Goal: Task Accomplishment & Management: Use online tool/utility

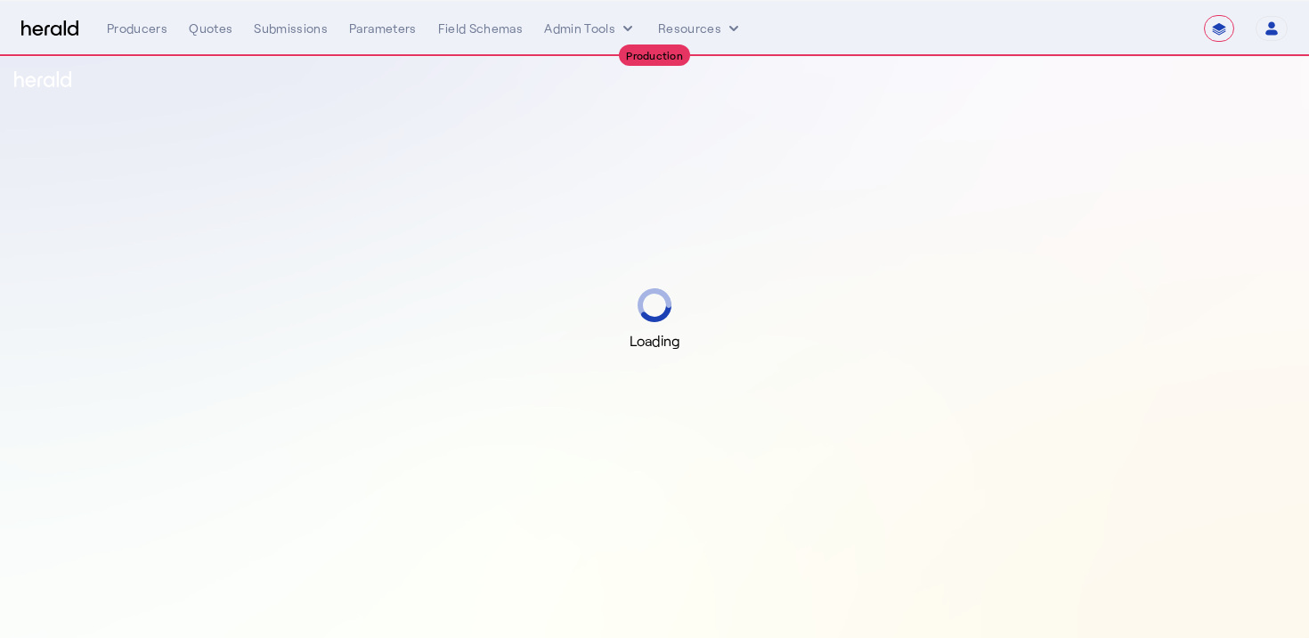
select select "**********"
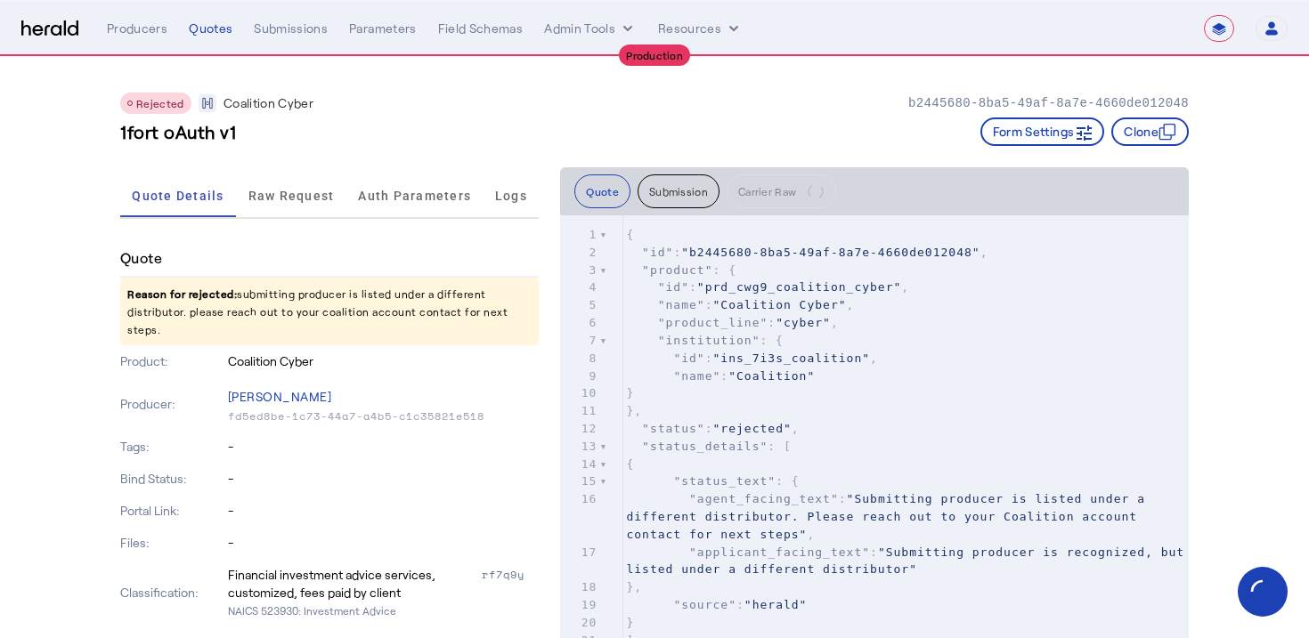
click at [400, 109] on div "Rejected Coalition Cyber b2445680-8ba5-49af-8a7e-4660de012048" at bounding box center [654, 103] width 1068 height 21
click at [555, 36] on button "Admin Tools" at bounding box center [590, 29] width 93 height 18
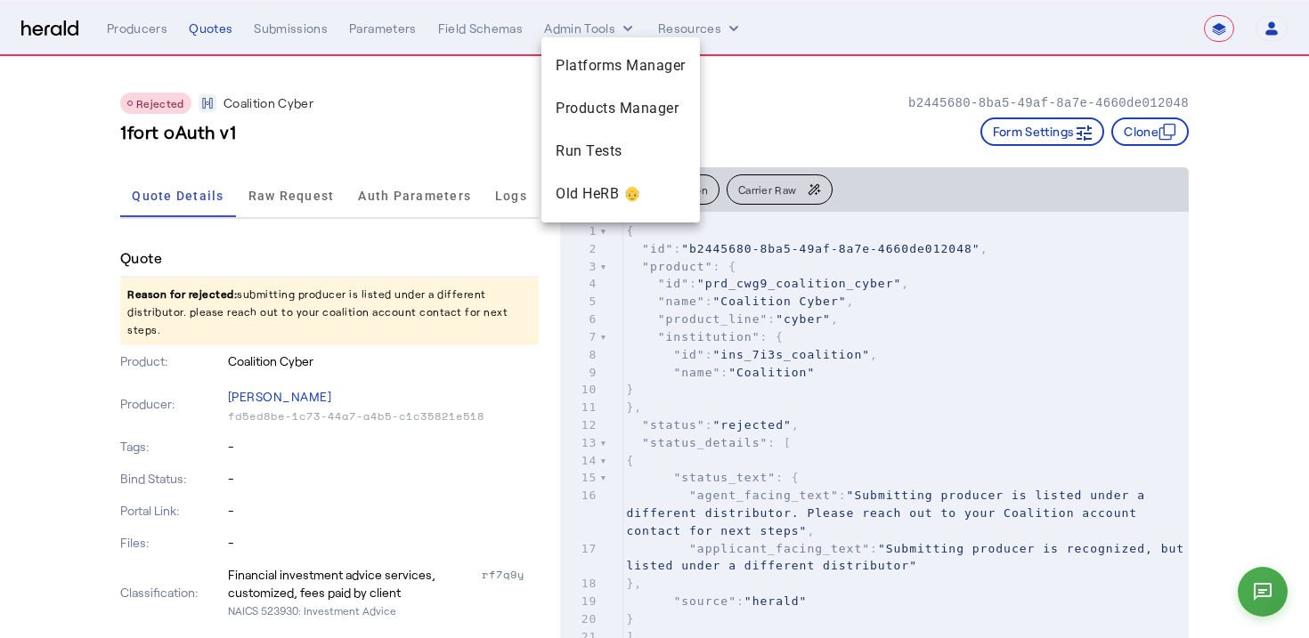
click at [457, 156] on div at bounding box center [654, 319] width 1309 height 638
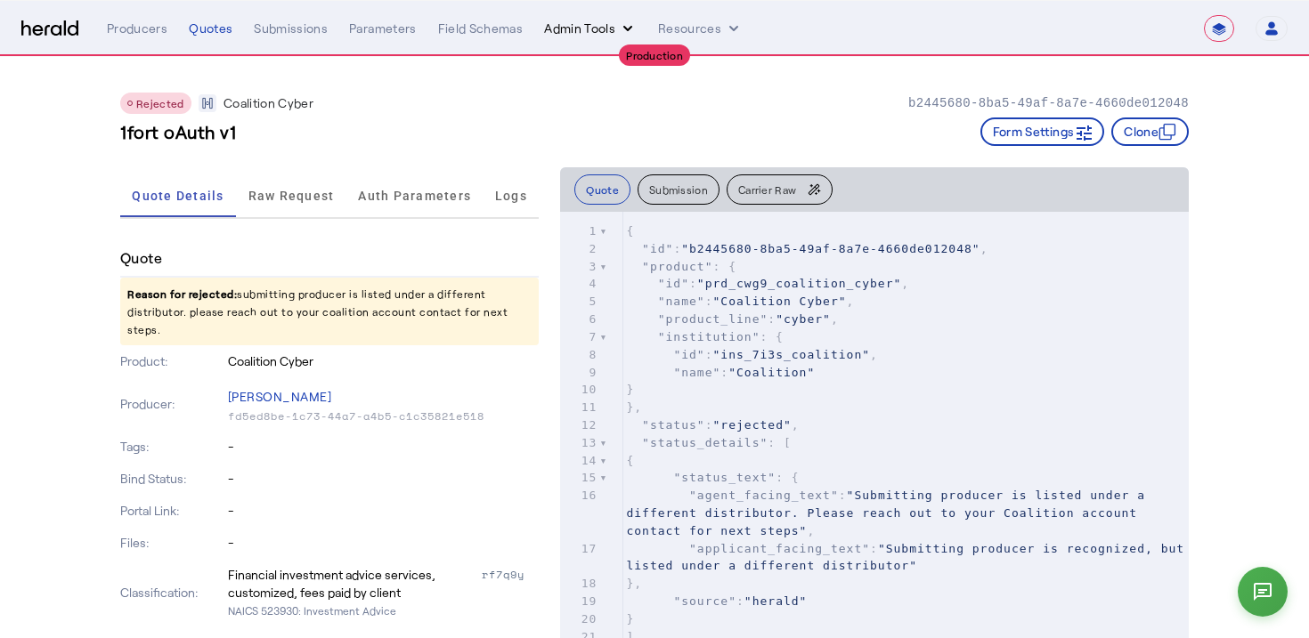
click at [570, 34] on button "Admin Tools" at bounding box center [590, 29] width 93 height 18
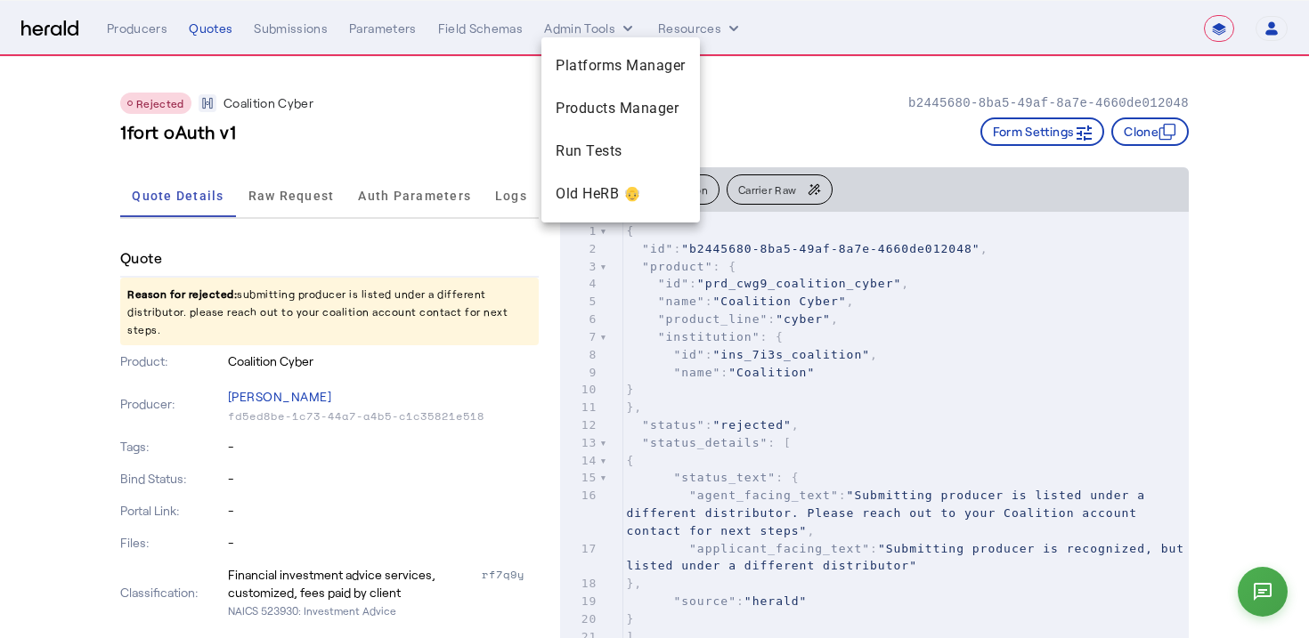
click at [76, 29] on div at bounding box center [654, 319] width 1309 height 638
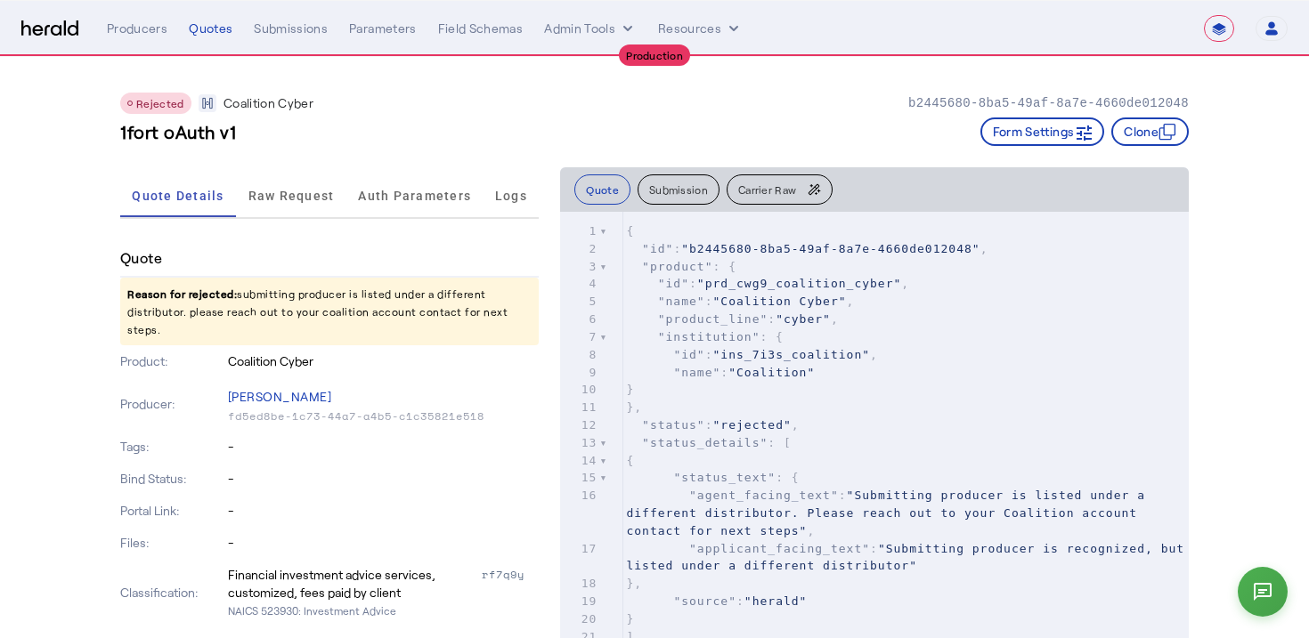
click at [76, 29] on img at bounding box center [49, 28] width 57 height 17
click at [139, 25] on div "Producers" at bounding box center [137, 29] width 61 height 18
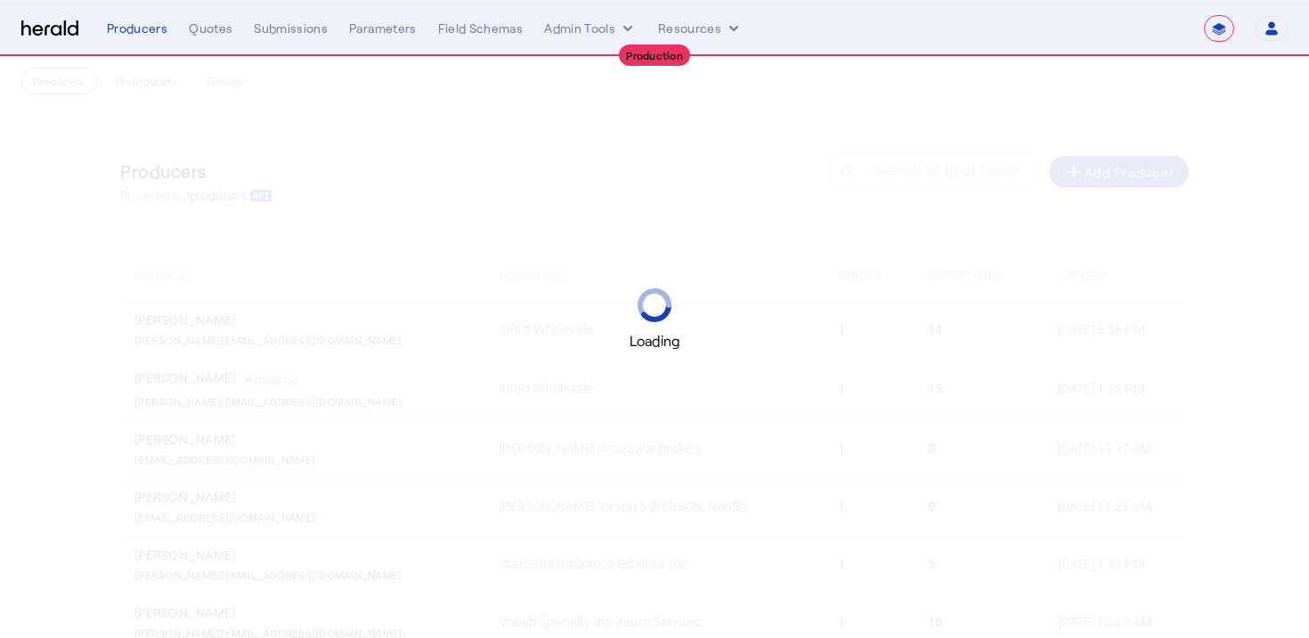
select select "**********"
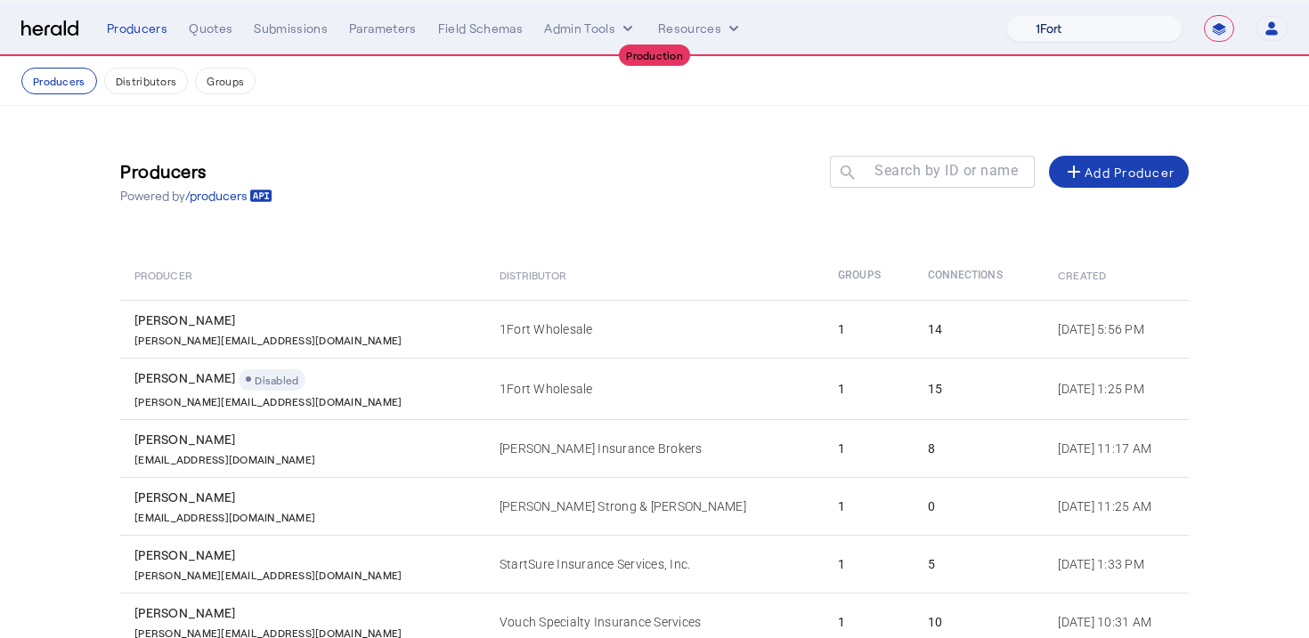
click at [1081, 36] on select "1Fort Affinity Risk [PERSON_NAME] [PERSON_NAME] CRC Campus Coverage Citadel Fif…" at bounding box center [1094, 28] width 176 height 27
select select "pfm_h3db_crc"
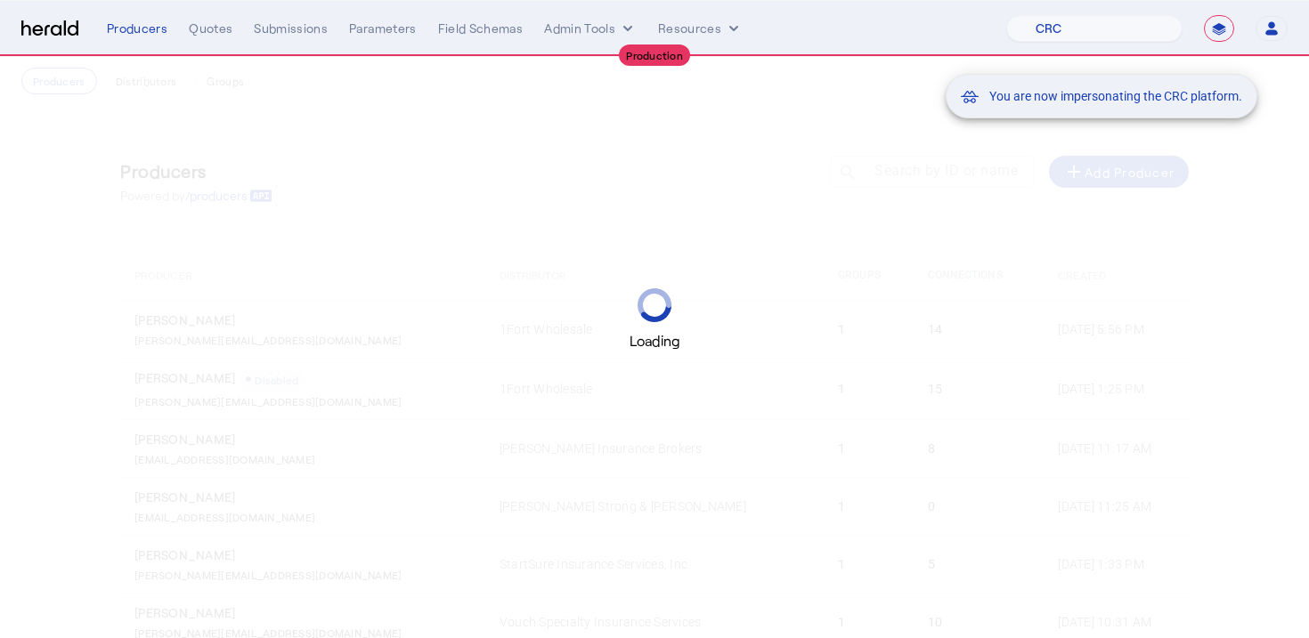
click at [642, 119] on div "You are now impersonating the CRC platform." at bounding box center [654, 319] width 1309 height 638
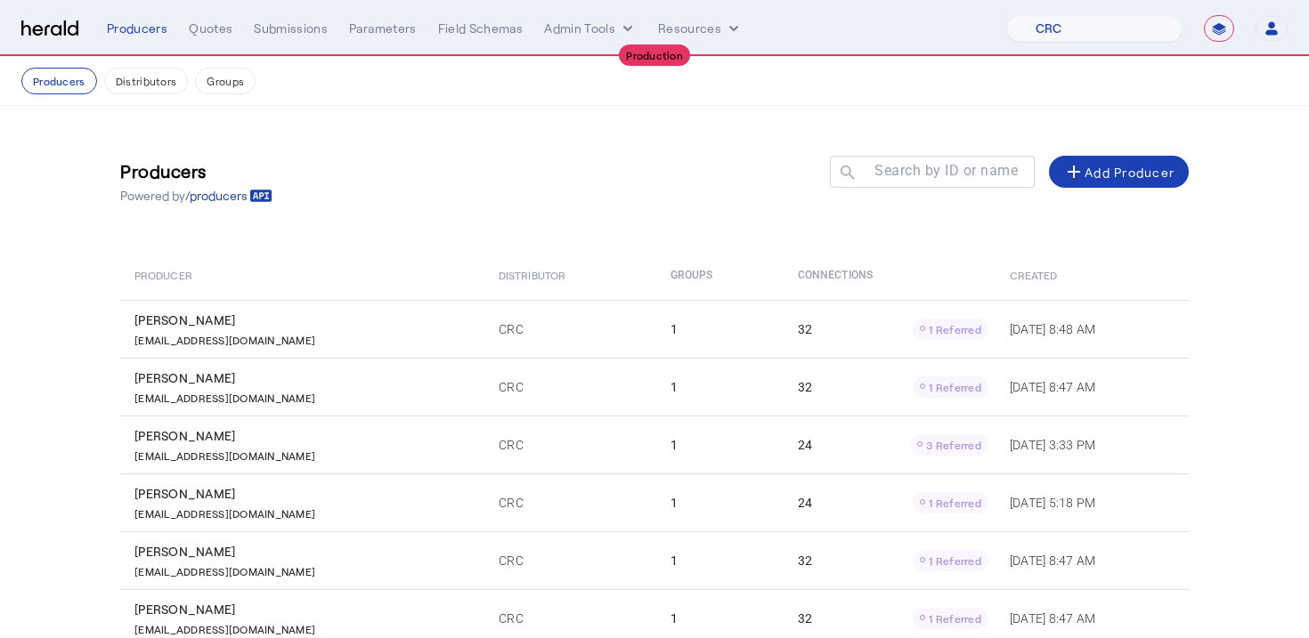
scroll to position [327, 0]
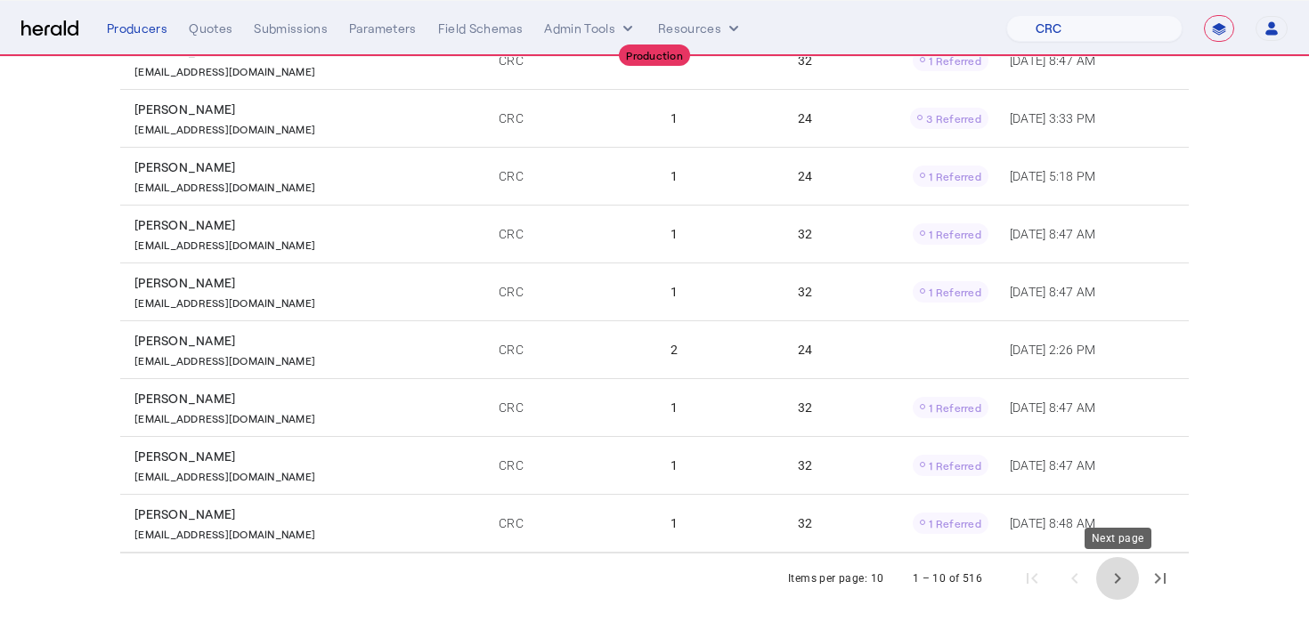
click at [1118, 580] on span "Next page" at bounding box center [1117, 578] width 43 height 43
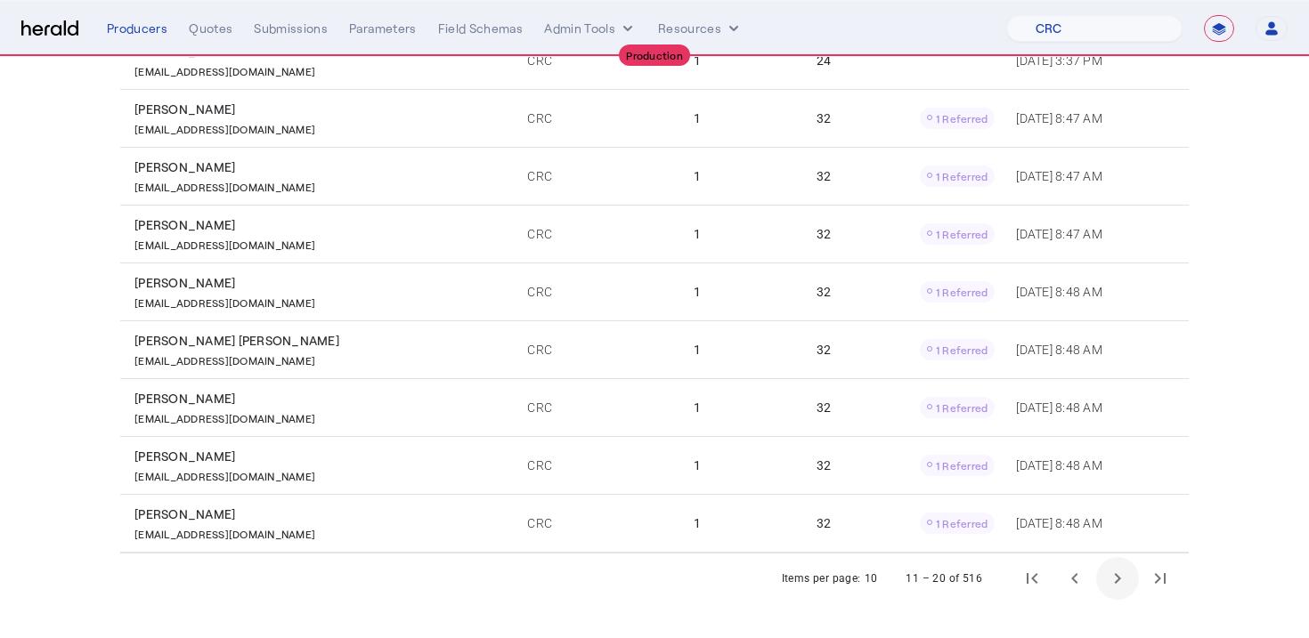
click at [1118, 580] on span "Next page" at bounding box center [1117, 578] width 43 height 43
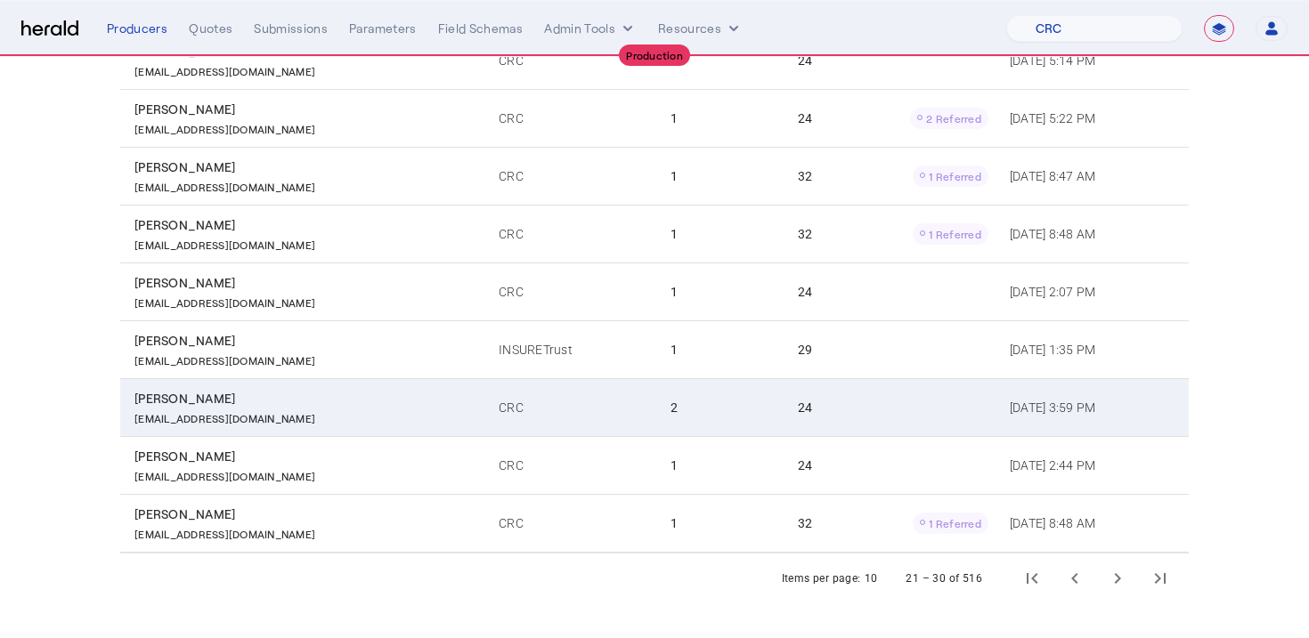
scroll to position [0, 0]
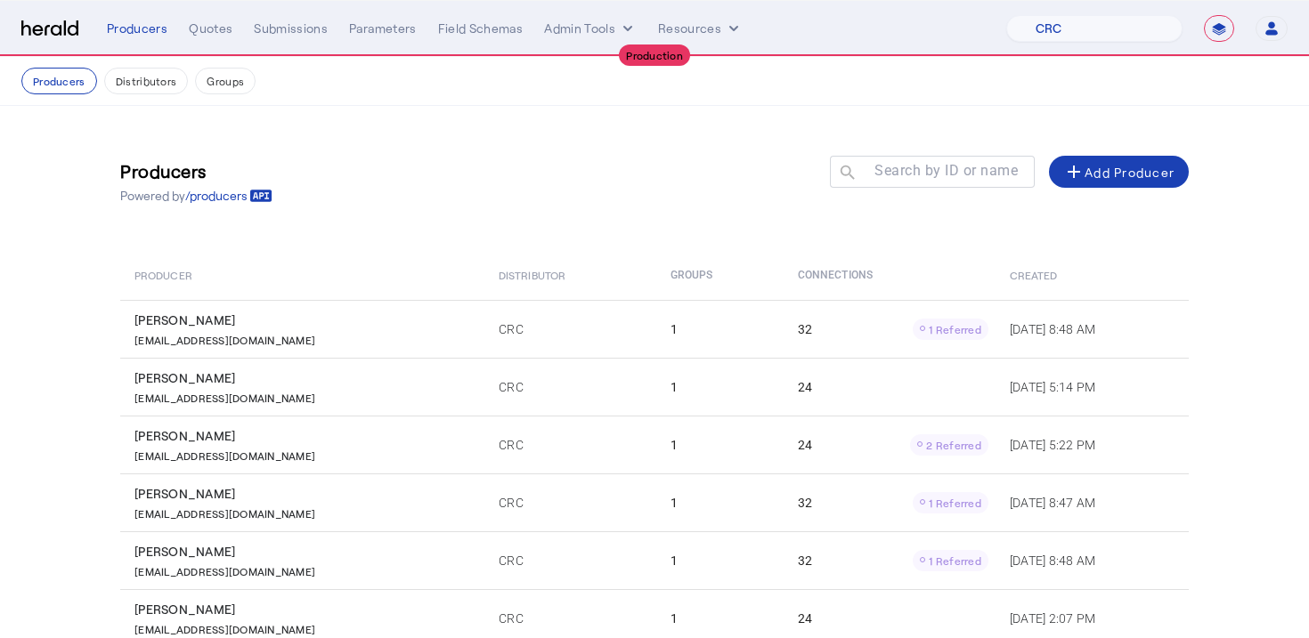
click at [230, 51] on nav "**********" at bounding box center [654, 28] width 1309 height 55
click at [220, 33] on div "Quotes" at bounding box center [211, 29] width 44 height 18
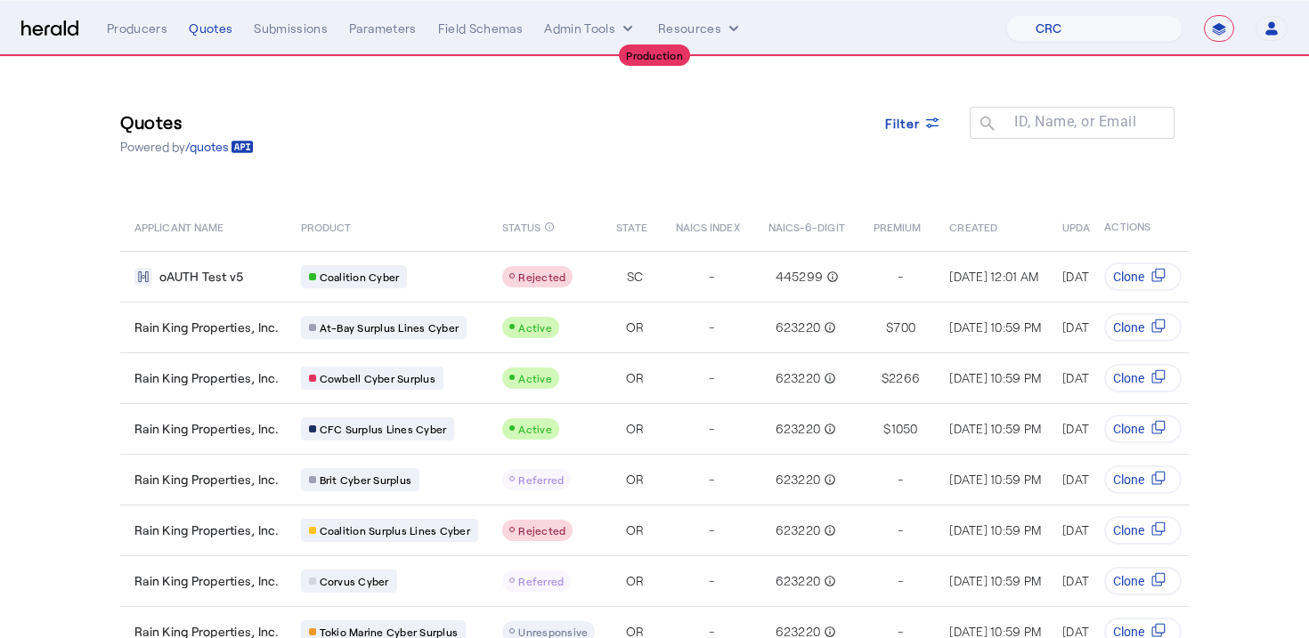
click at [454, 149] on div "Quotes Powered by /quotes Filter ID, Name, or Email search" at bounding box center [654, 133] width 1068 height 80
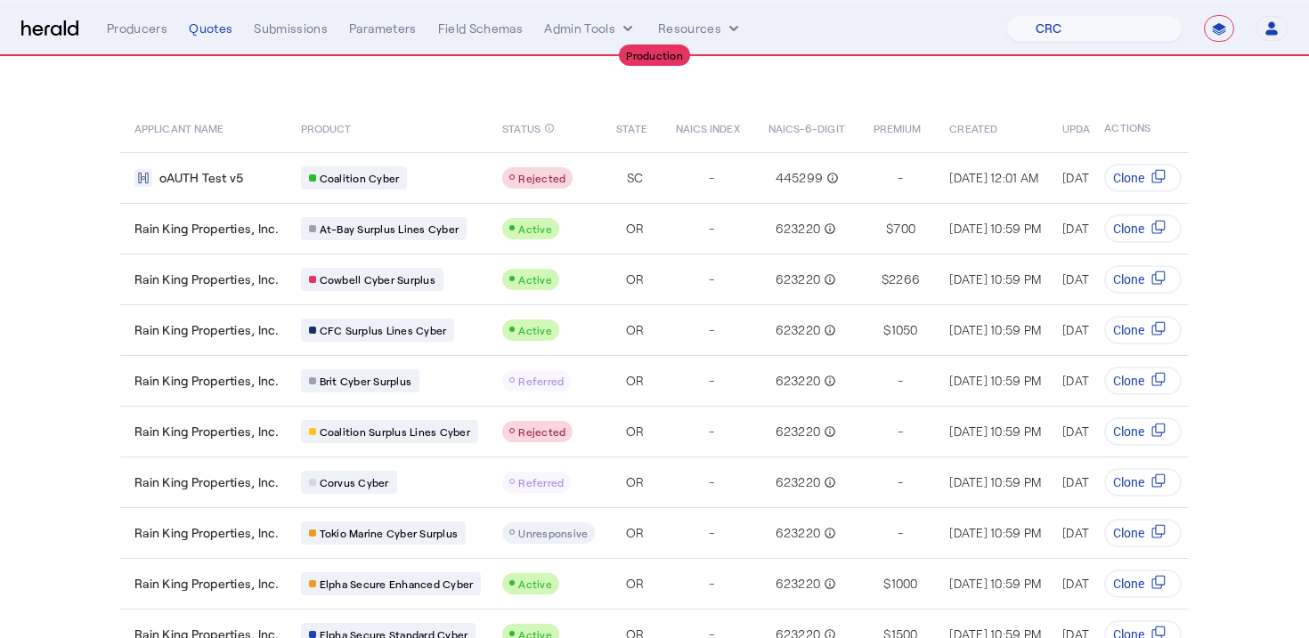
scroll to position [133, 0]
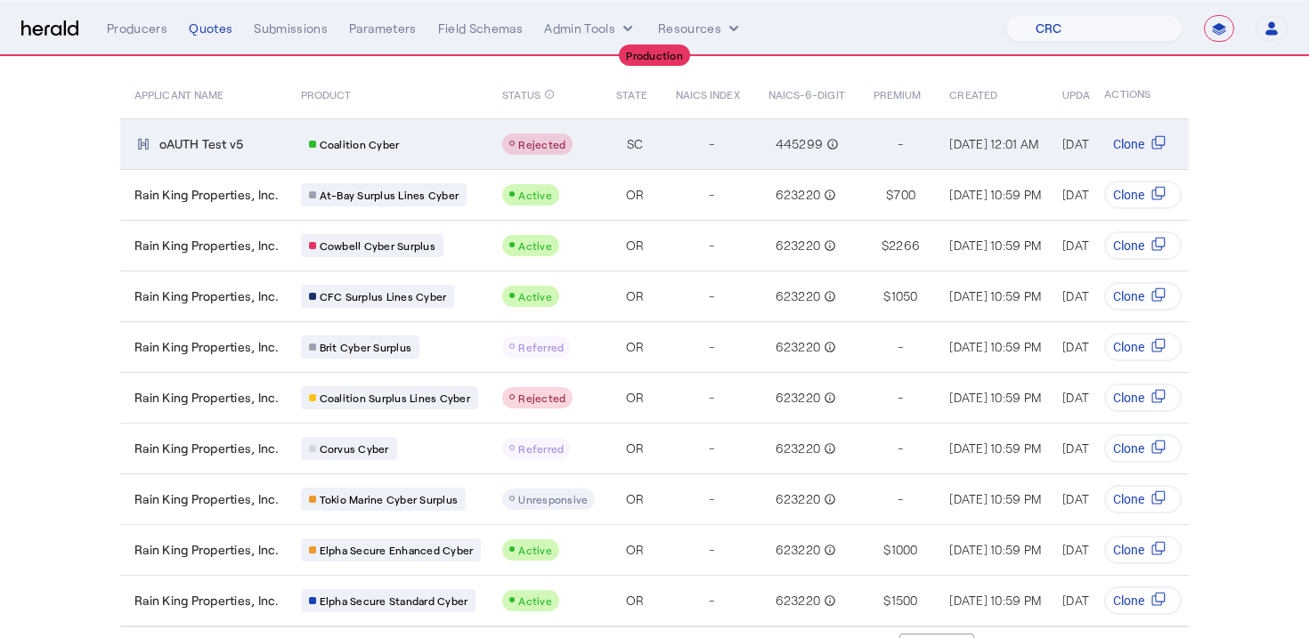
click at [456, 157] on td "Coalition Cyber" at bounding box center [388, 143] width 202 height 51
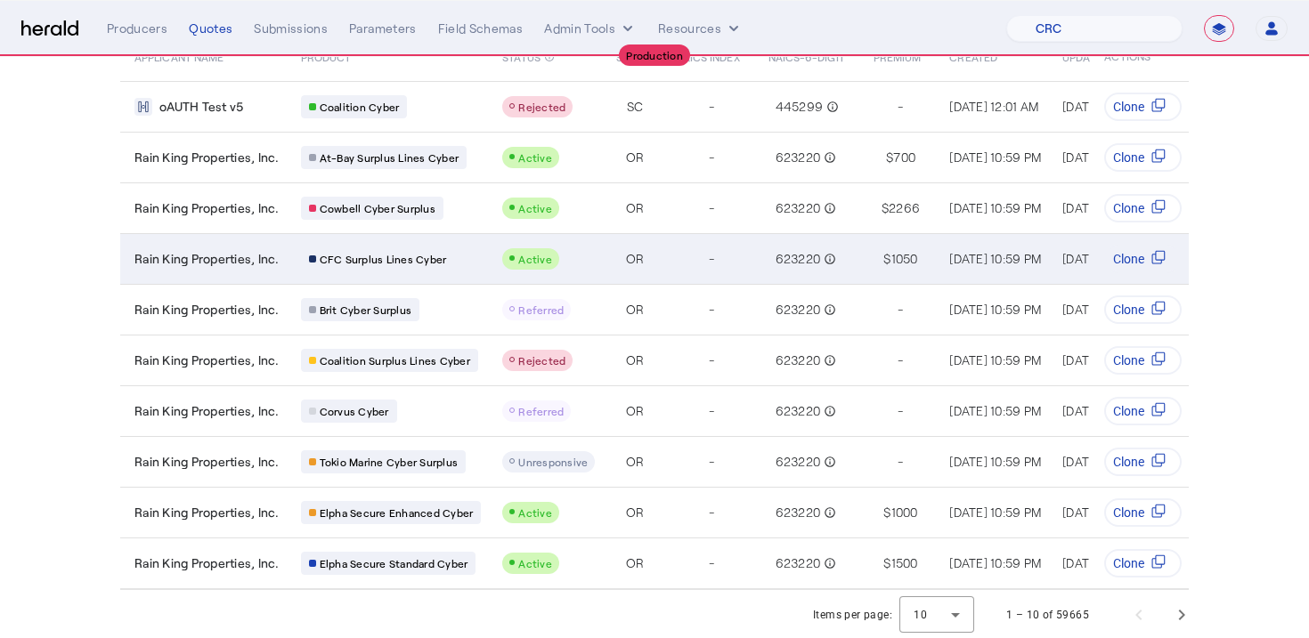
scroll to position [0, 0]
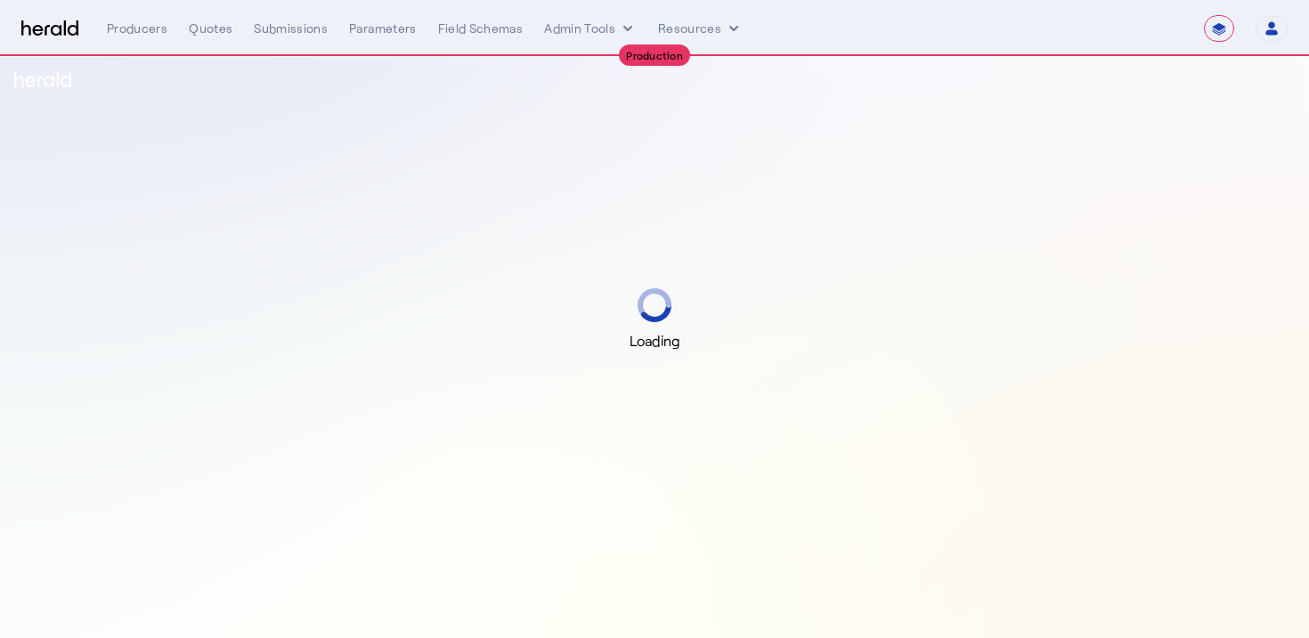
select select "**********"
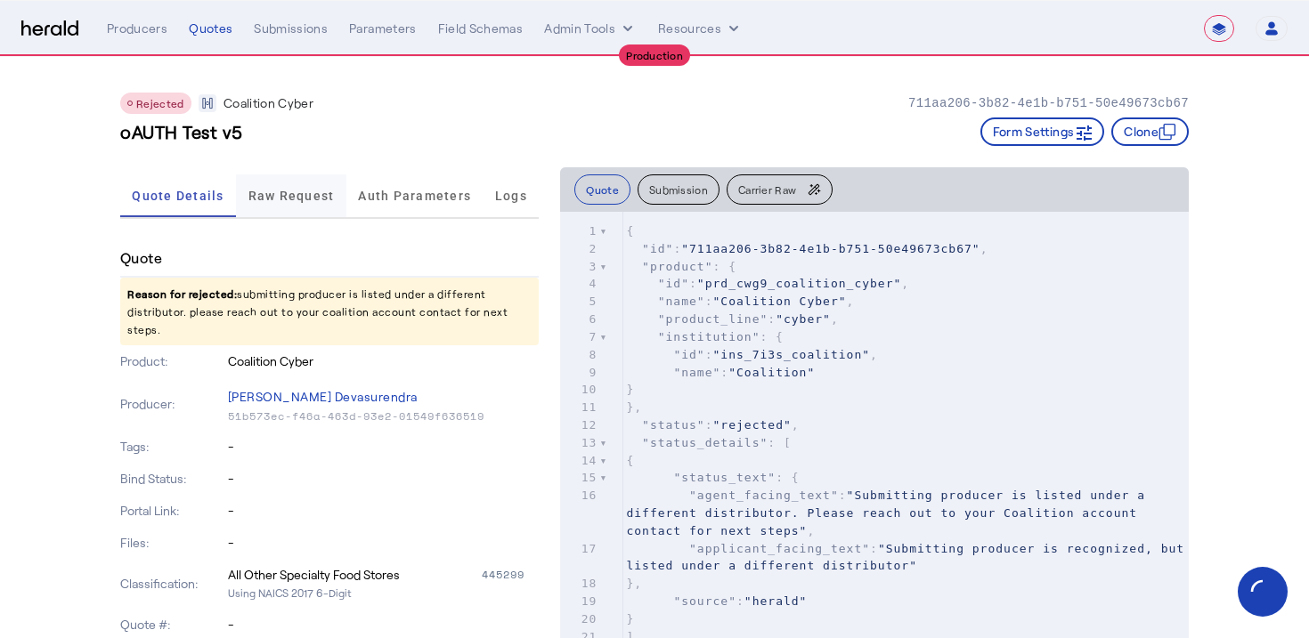
click at [297, 207] on span "Raw Request" at bounding box center [291, 195] width 86 height 43
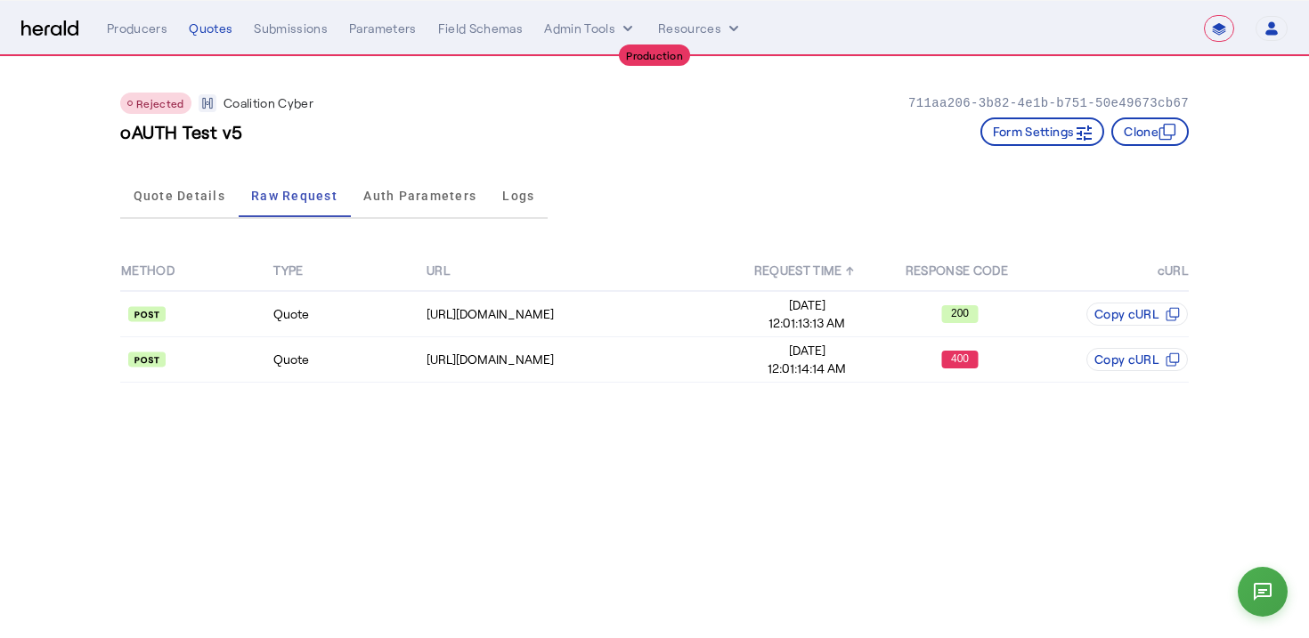
click at [593, 183] on div "Quote Details Raw Request Auth Parameters Logs" at bounding box center [654, 196] width 1068 height 59
click at [160, 192] on span "Quote Details" at bounding box center [180, 196] width 92 height 12
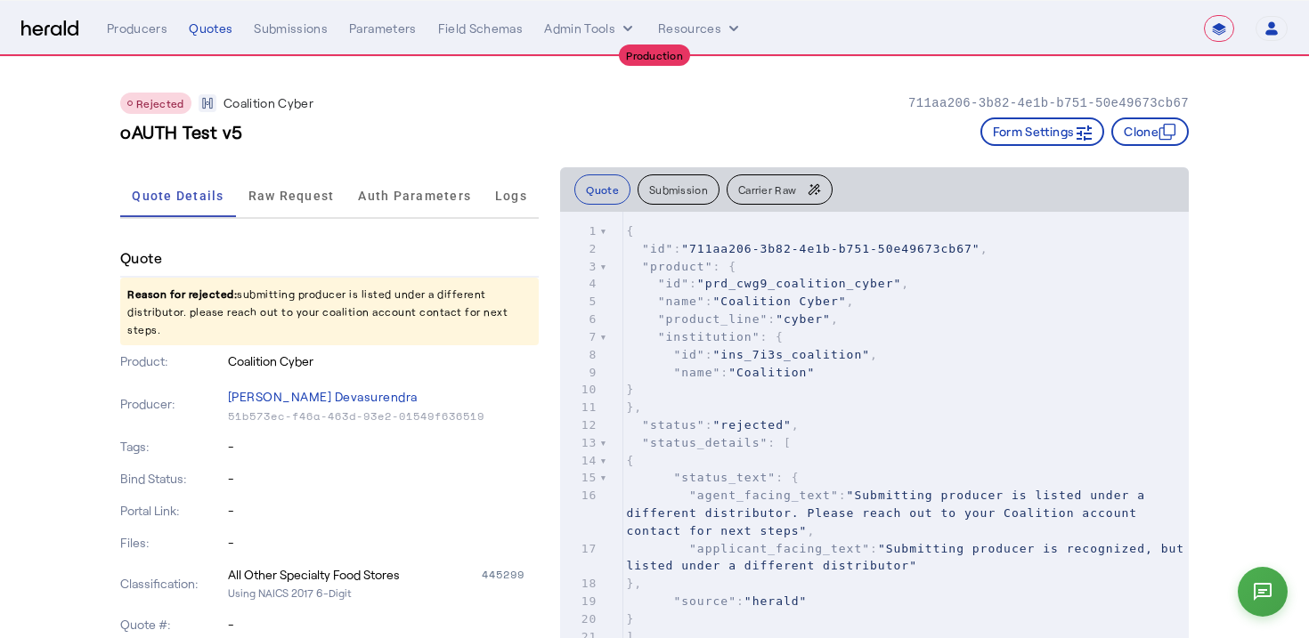
click at [357, 121] on div "oAUTH Test v5 Form Settings Clone" at bounding box center [654, 132] width 1068 height 28
click at [496, 115] on div "Rejected Coalition Cyber 711aa206-3b82-4e1b-b751-50e49673cb67 oAUTH Test v5 For…" at bounding box center [654, 112] width 1068 height 110
click at [287, 199] on span "Raw Request" at bounding box center [291, 196] width 86 height 12
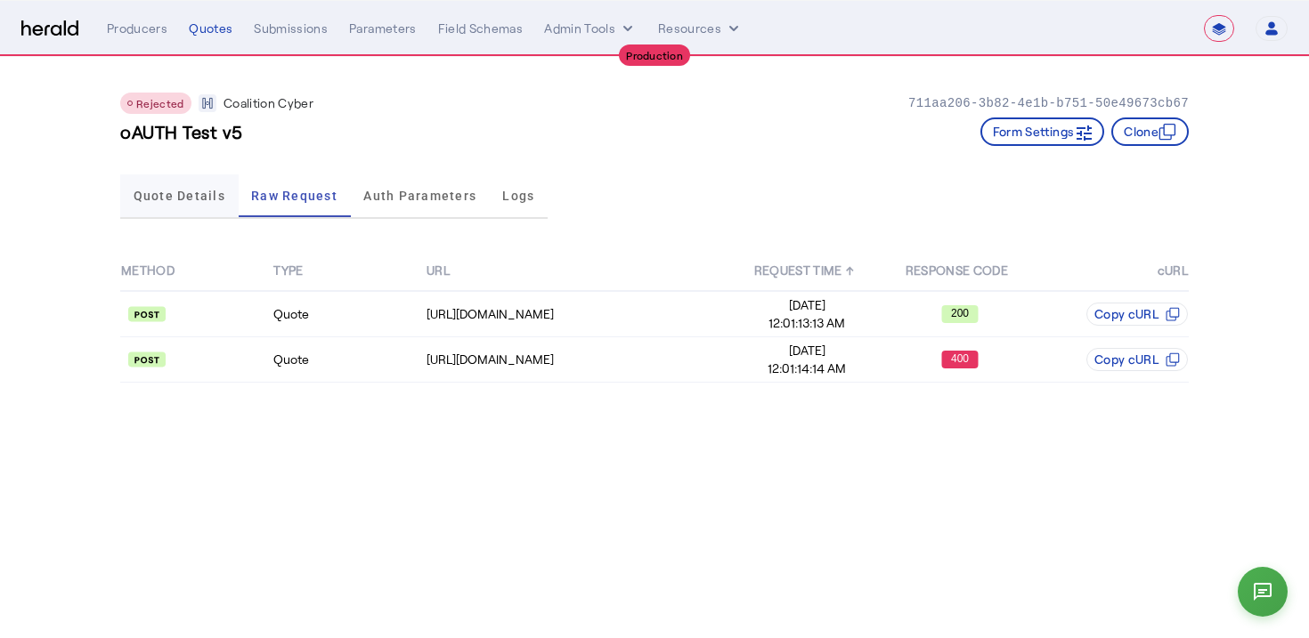
click at [193, 199] on span "Quote Details" at bounding box center [180, 196] width 92 height 12
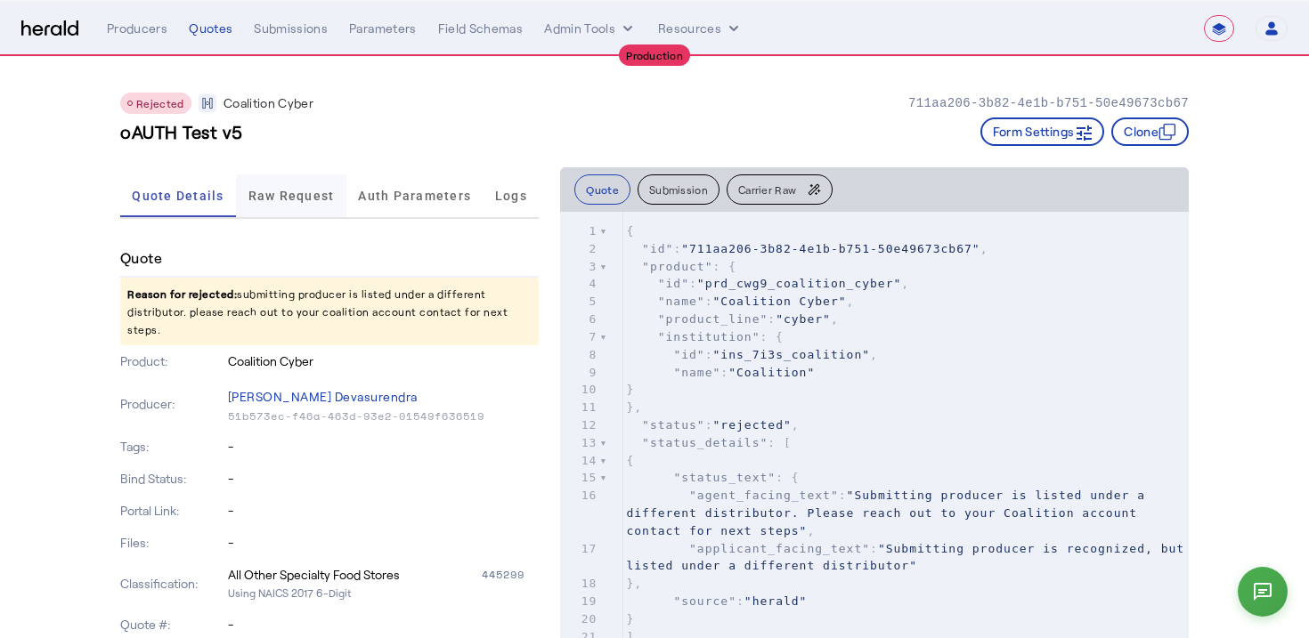
click at [277, 199] on span "Raw Request" at bounding box center [291, 196] width 86 height 12
